Goal: Information Seeking & Learning: Check status

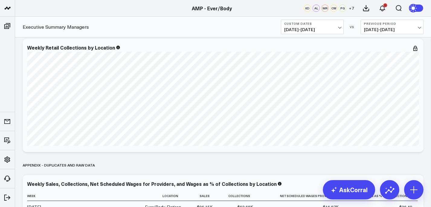
scroll to position [54, 0]
click at [201, 7] on link "AMP - Ever/Body" at bounding box center [212, 8] width 40 height 7
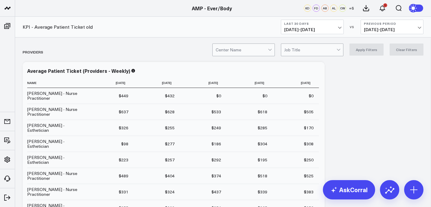
click at [326, 28] on span "08/28/25 - 09/26/25" at bounding box center [312, 29] width 56 height 5
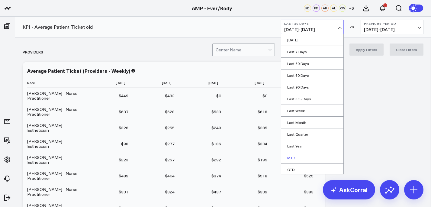
click at [289, 158] on link "MTD" at bounding box center [312, 157] width 62 height 11
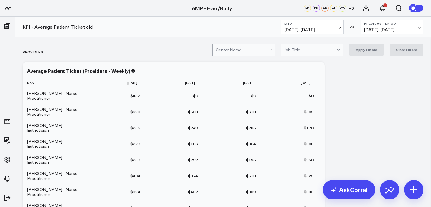
click at [270, 55] on div at bounding box center [270, 50] width 5 height 12
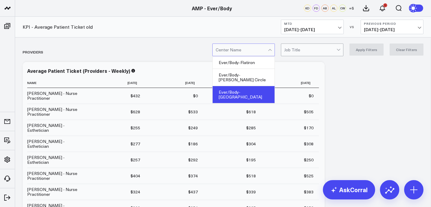
click at [250, 88] on div "Ever/Body-[GEOGRAPHIC_DATA]" at bounding box center [243, 94] width 62 height 17
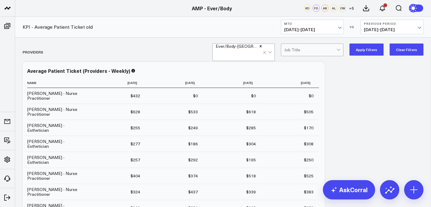
click at [373, 44] on button "Apply Filters" at bounding box center [366, 49] width 34 height 12
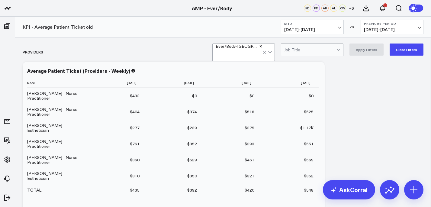
click at [385, 31] on span "08/06/25 - 08/31/25" at bounding box center [392, 29] width 56 height 5
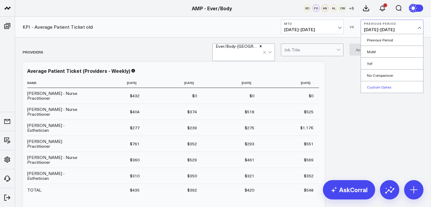
click at [375, 86] on link "Custom Dates" at bounding box center [392, 86] width 62 height 11
select select "8"
select select "2025"
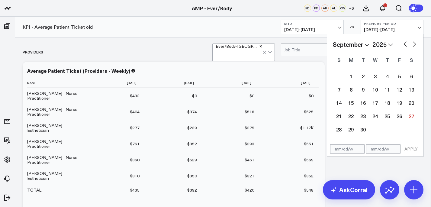
click at [406, 41] on button "button" at bounding box center [405, 43] width 6 height 7
select select "7"
select select "2025"
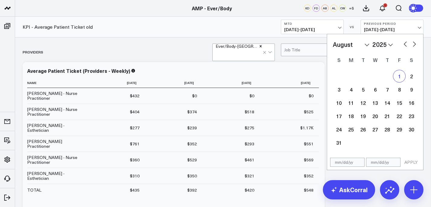
click at [397, 77] on div "1" at bounding box center [399, 76] width 12 height 12
type input "08/01/25"
select select "7"
select select "2025"
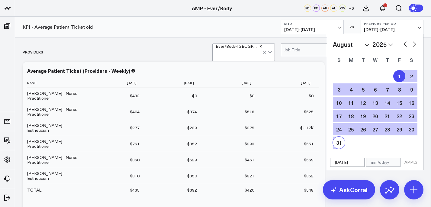
click at [340, 142] on div "31" at bounding box center [339, 142] width 12 height 12
type input "[DATE]"
select select "7"
select select "2025"
click at [410, 161] on button "APPLY" at bounding box center [411, 162] width 18 height 9
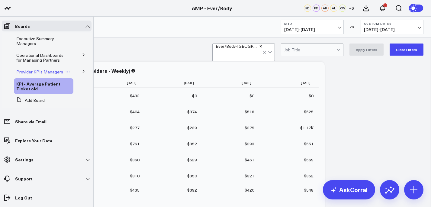
click at [45, 74] on link "Provider KPIs Managers" at bounding box center [39, 71] width 47 height 5
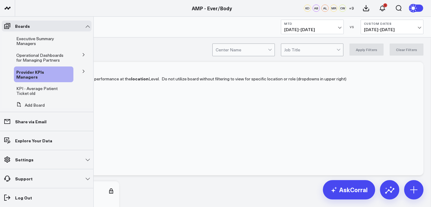
click at [82, 71] on icon at bounding box center [84, 71] width 4 height 4
click at [78, 55] on button at bounding box center [84, 54] width 16 height 9
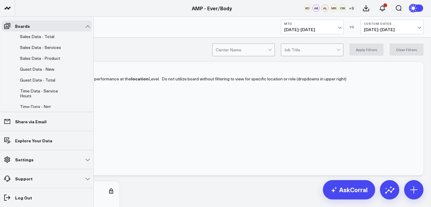
scroll to position [99, 0]
click at [52, 60] on span "Sales Data - Product" at bounding box center [40, 57] width 40 height 6
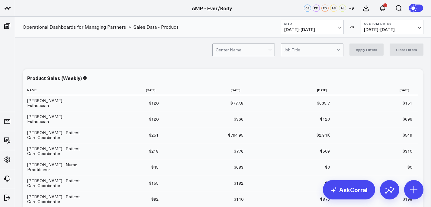
click at [260, 51] on div at bounding box center [241, 50] width 52 height 12
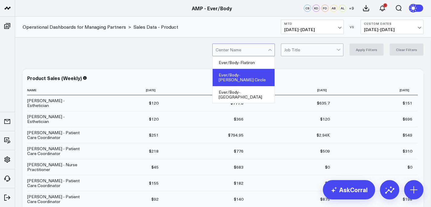
click at [250, 86] on div "Ever/Body-[GEOGRAPHIC_DATA]" at bounding box center [243, 94] width 62 height 17
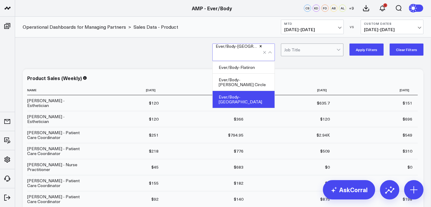
click at [360, 54] on button "Apply Filters" at bounding box center [366, 49] width 34 height 12
